Goal: Find specific page/section: Find specific page/section

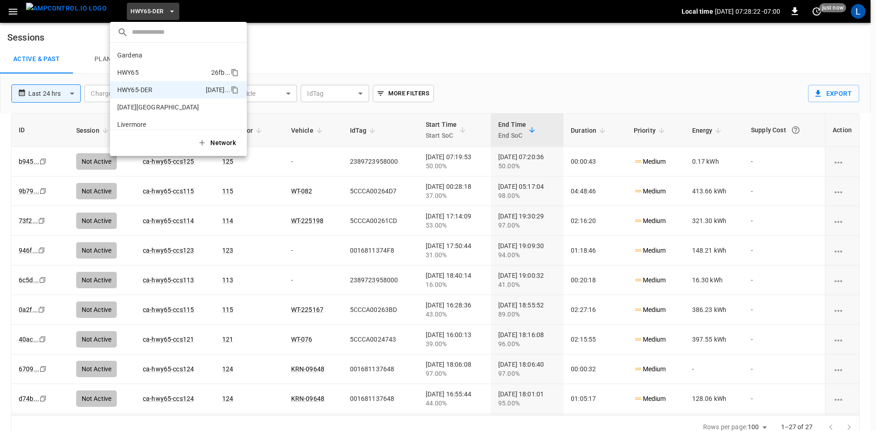
click at [166, 68] on li "HWY65 26fb ..." at bounding box center [178, 72] width 137 height 17
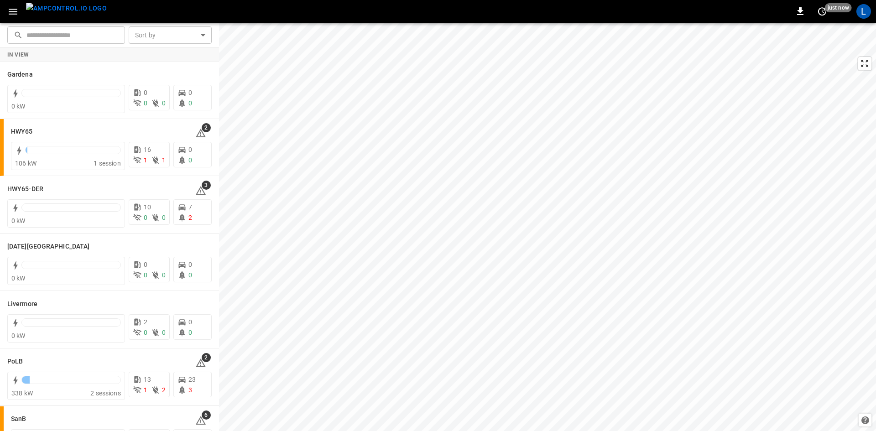
click at [15, 12] on icon "button" at bounding box center [13, 12] width 9 height 6
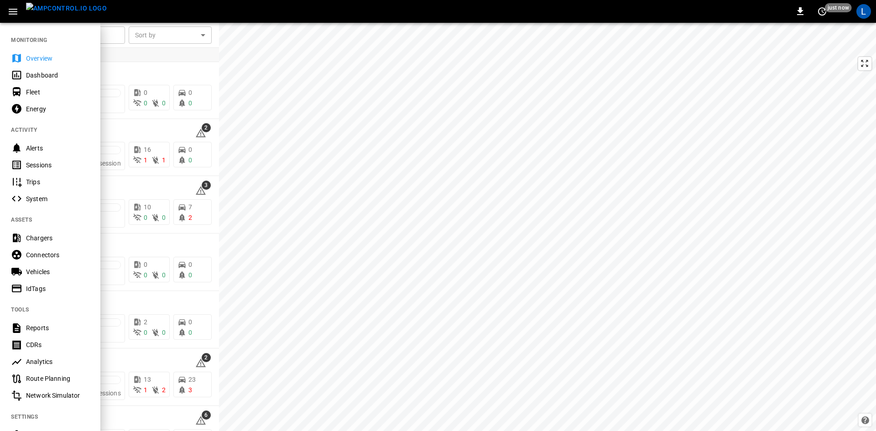
click at [50, 166] on div "Sessions" at bounding box center [57, 165] width 63 height 9
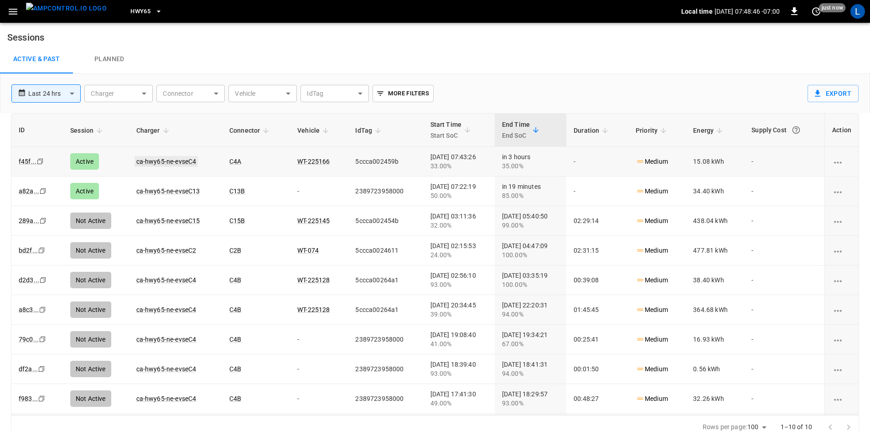
click at [182, 161] on link "ca-hwy65-ne-evseC4" at bounding box center [167, 161] width 64 height 11
